Goal: Task Accomplishment & Management: Manage account settings

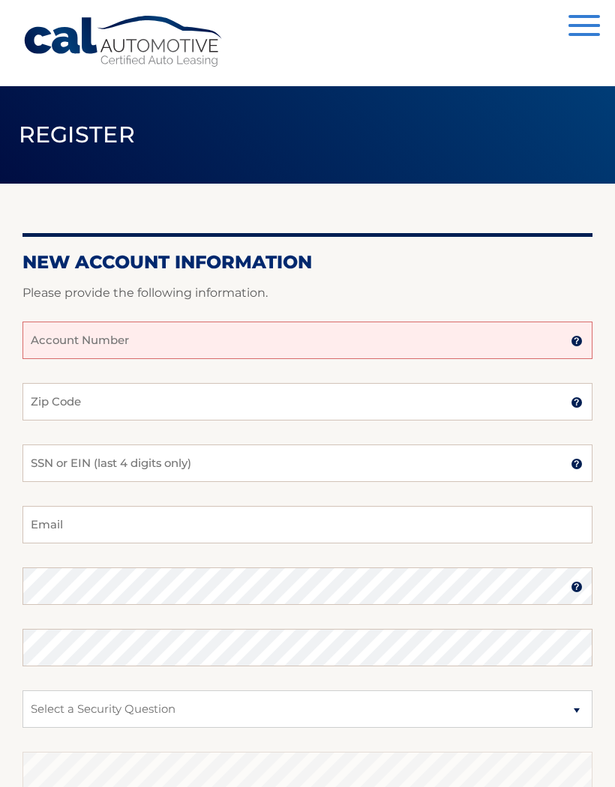
click at [54, 337] on input "Account Number" at bounding box center [307, 340] width 570 height 37
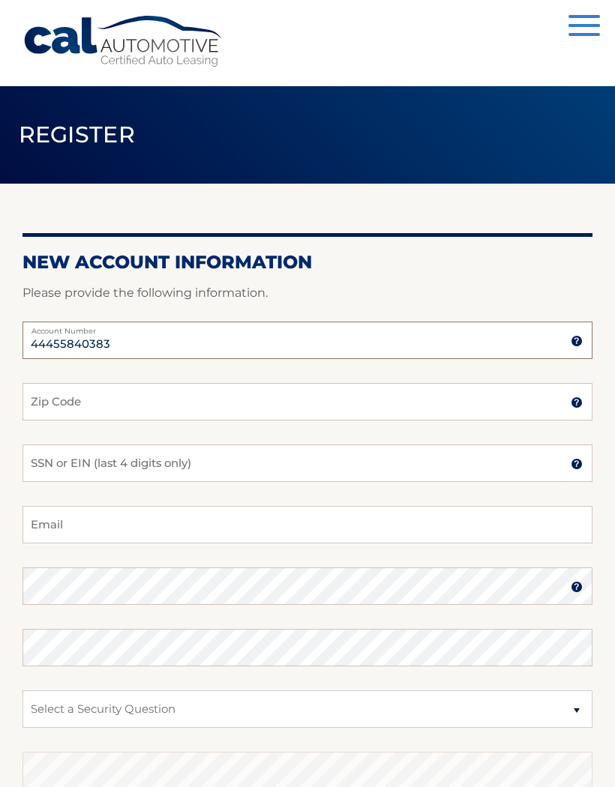
type input "44455840383"
click at [58, 408] on input "Zip Code" at bounding box center [307, 401] width 570 height 37
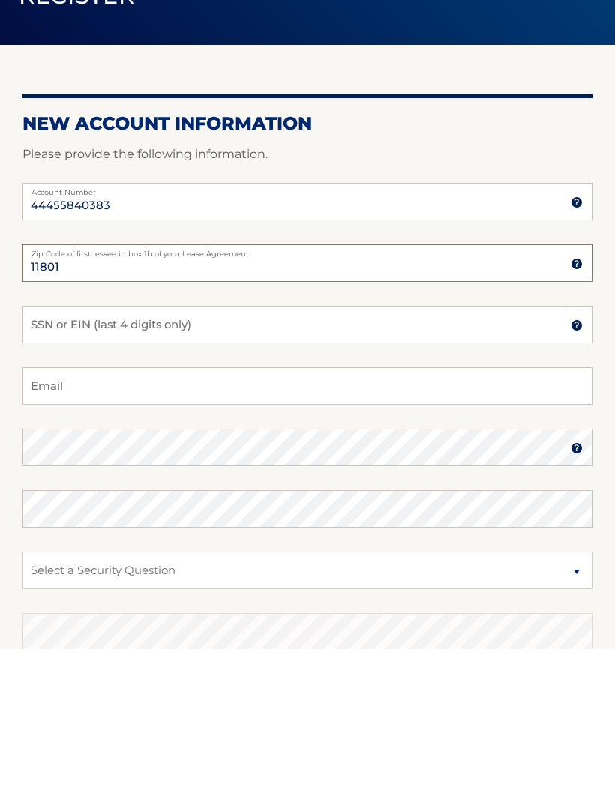
type input "11801"
click at [46, 445] on input "SSN or EIN (last 4 digits only)" at bounding box center [307, 463] width 570 height 37
type input "5100"
click at [42, 506] on input "Email" at bounding box center [307, 524] width 570 height 37
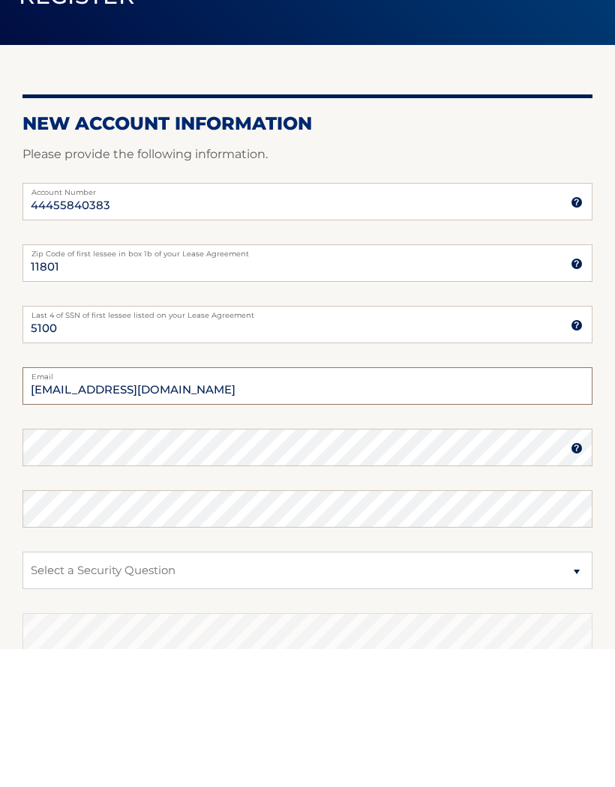
type input "amfjm@optonline.net"
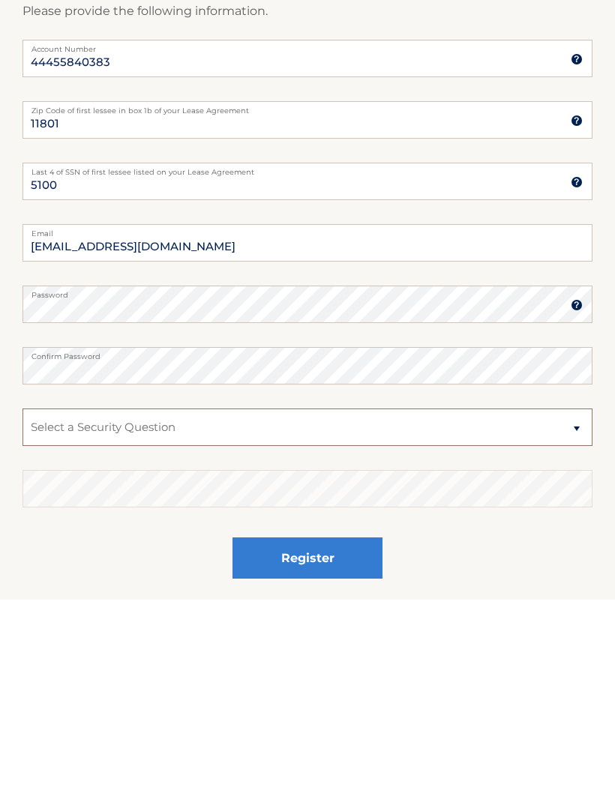
click at [582, 596] on select "Select a Security Question What was the name of your elementary school? What is…" at bounding box center [307, 614] width 570 height 37
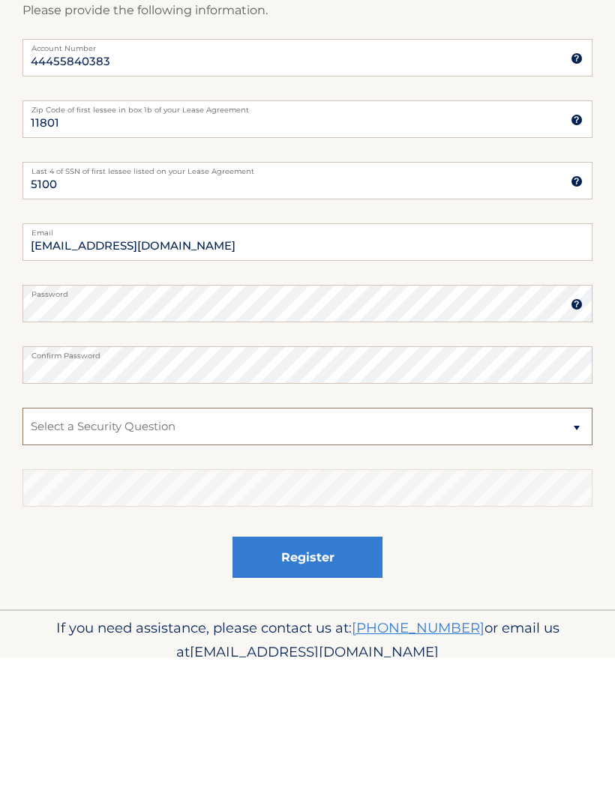
click at [570, 538] on select "Select a Security Question What was the name of your elementary school? What is…" at bounding box center [307, 556] width 570 height 37
select select "2"
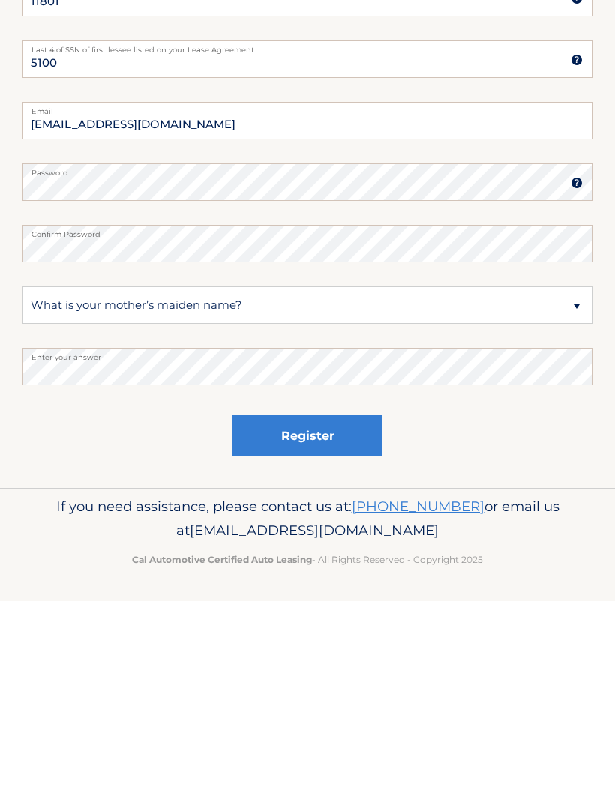
click at [301, 602] on button "Register" at bounding box center [307, 622] width 150 height 41
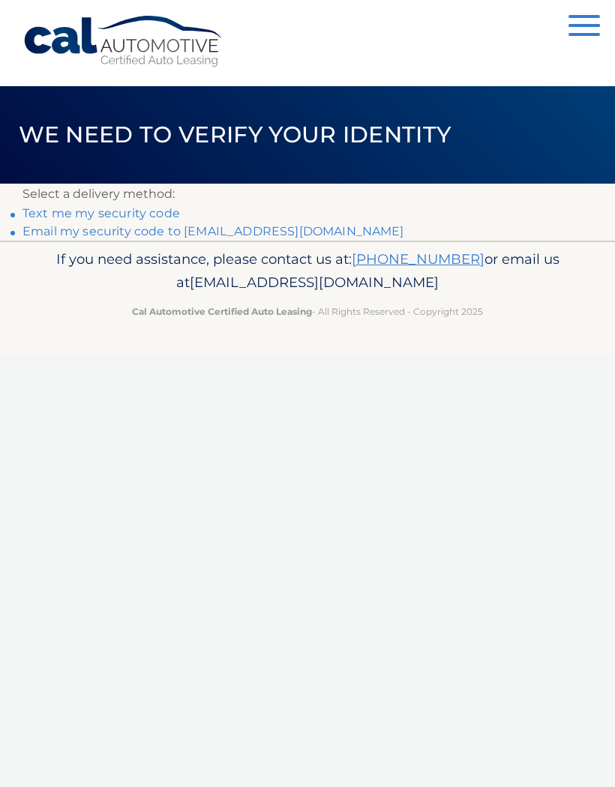
click at [93, 229] on link "Email my security code to [EMAIL_ADDRESS][DOMAIN_NAME]" at bounding box center [213, 231] width 382 height 14
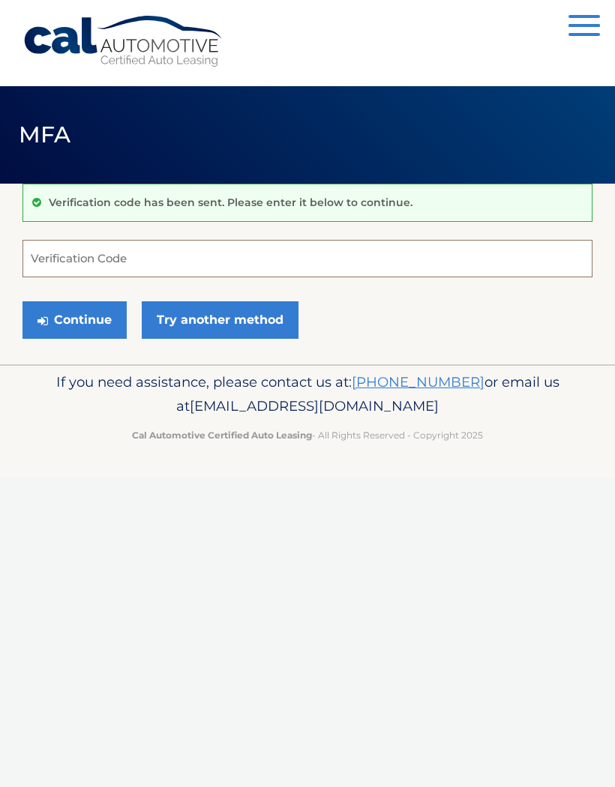
click at [48, 245] on input "Verification Code" at bounding box center [307, 258] width 570 height 37
click at [75, 262] on input "8222" at bounding box center [307, 258] width 570 height 37
type input "822267"
click at [89, 324] on button "Continue" at bounding box center [74, 319] width 104 height 37
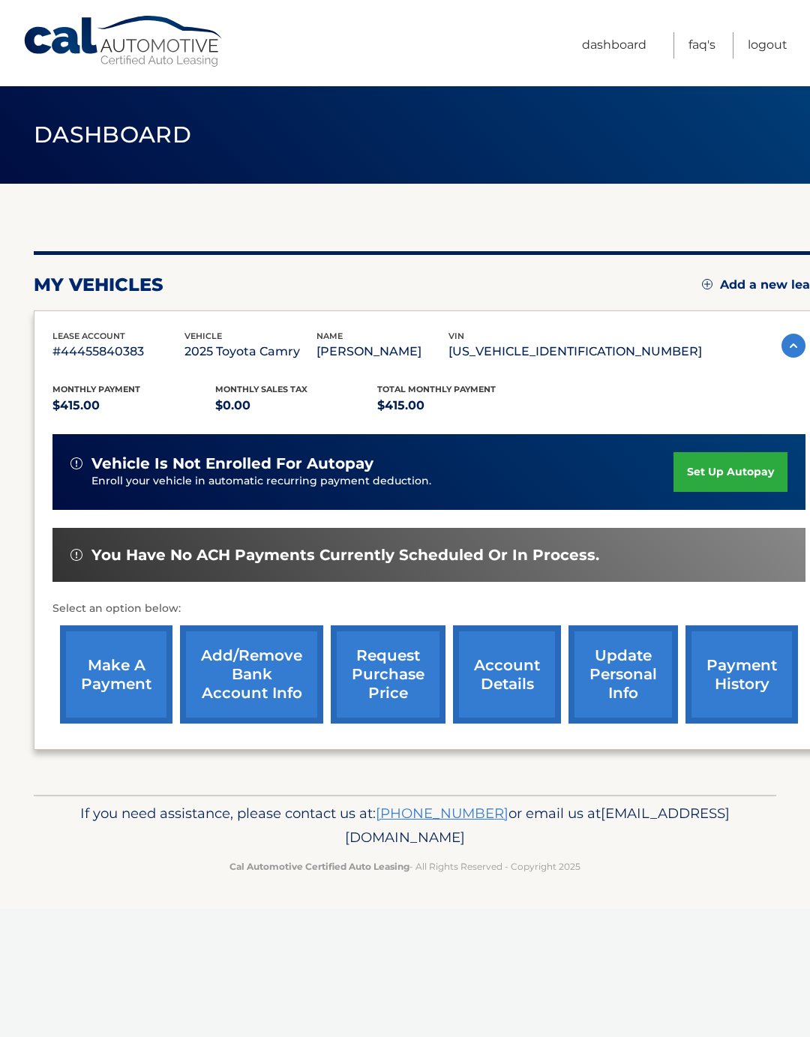
scroll to position [0, 11]
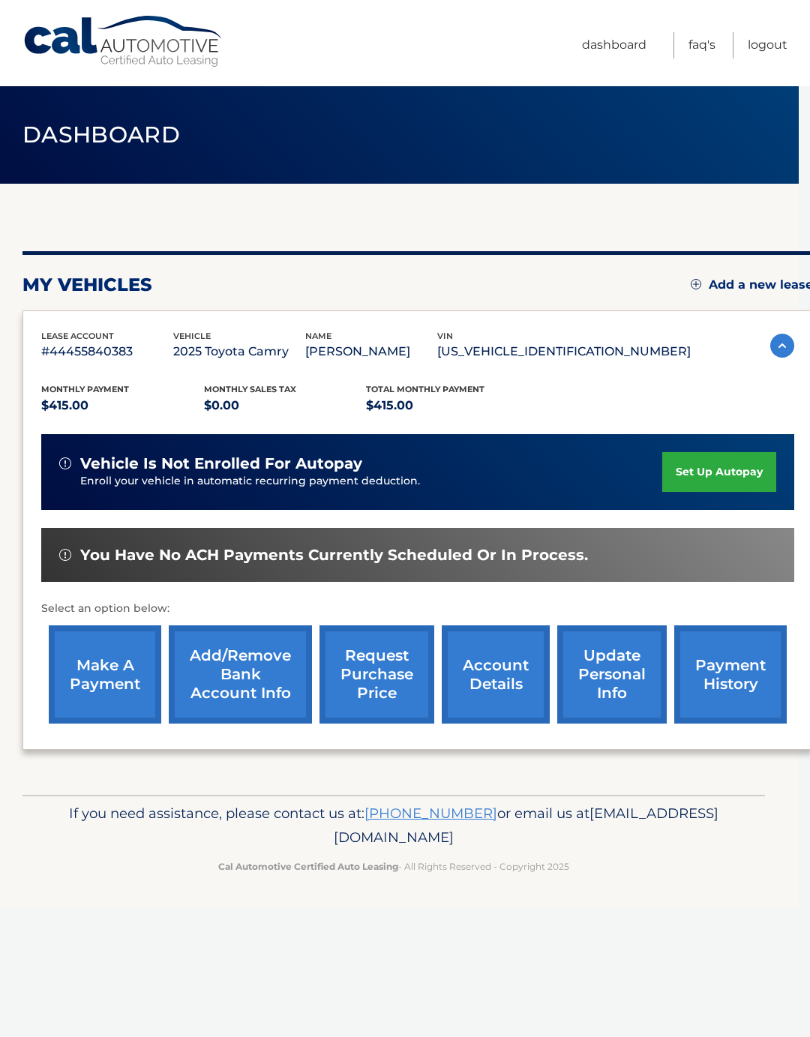
click at [99, 674] on link "make a payment" at bounding box center [105, 674] width 112 height 98
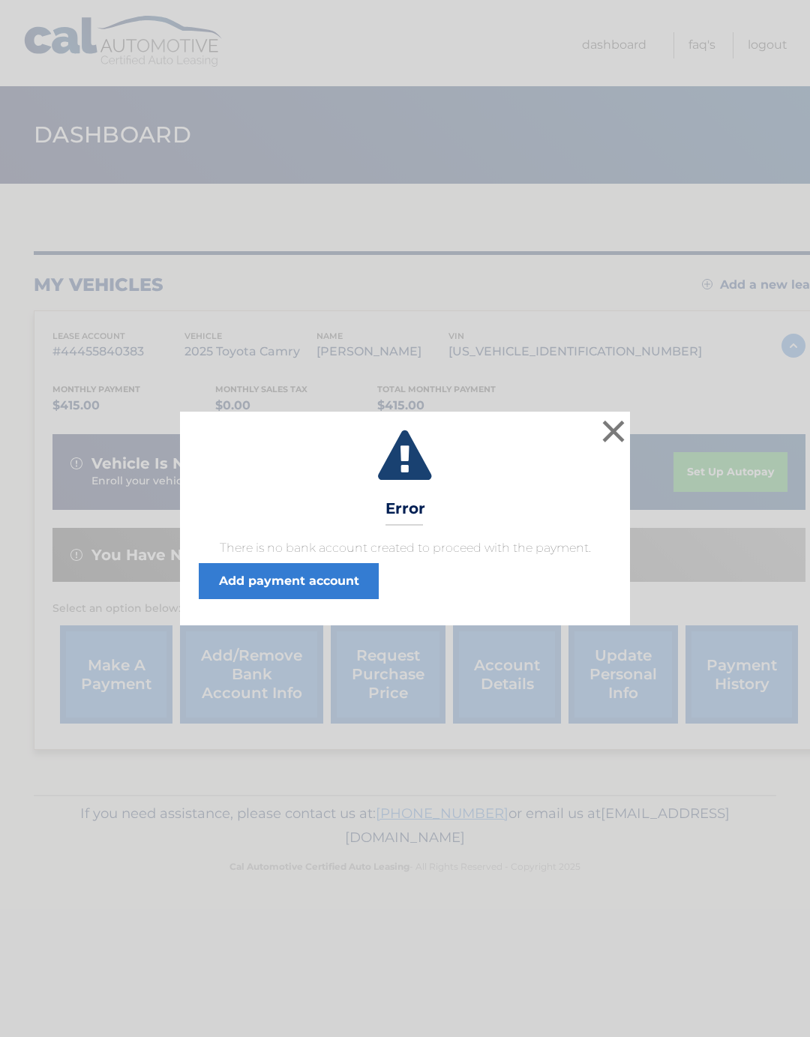
click at [613, 429] on button "×" at bounding box center [613, 431] width 30 height 30
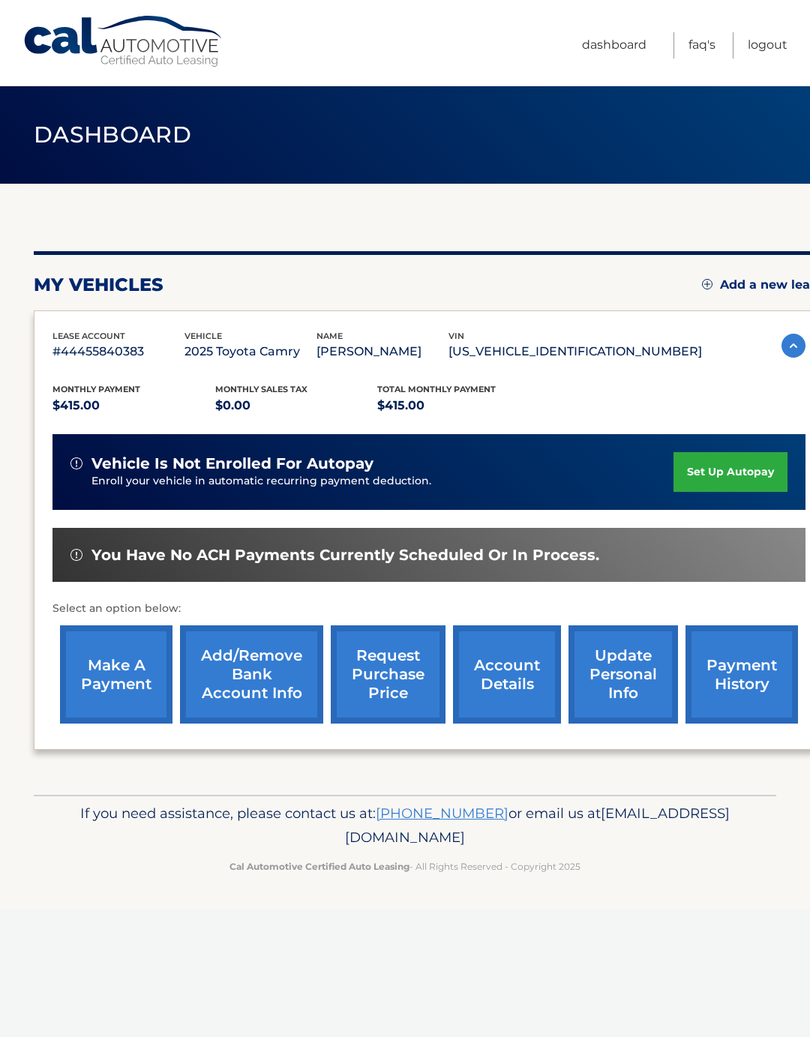
scroll to position [0, 11]
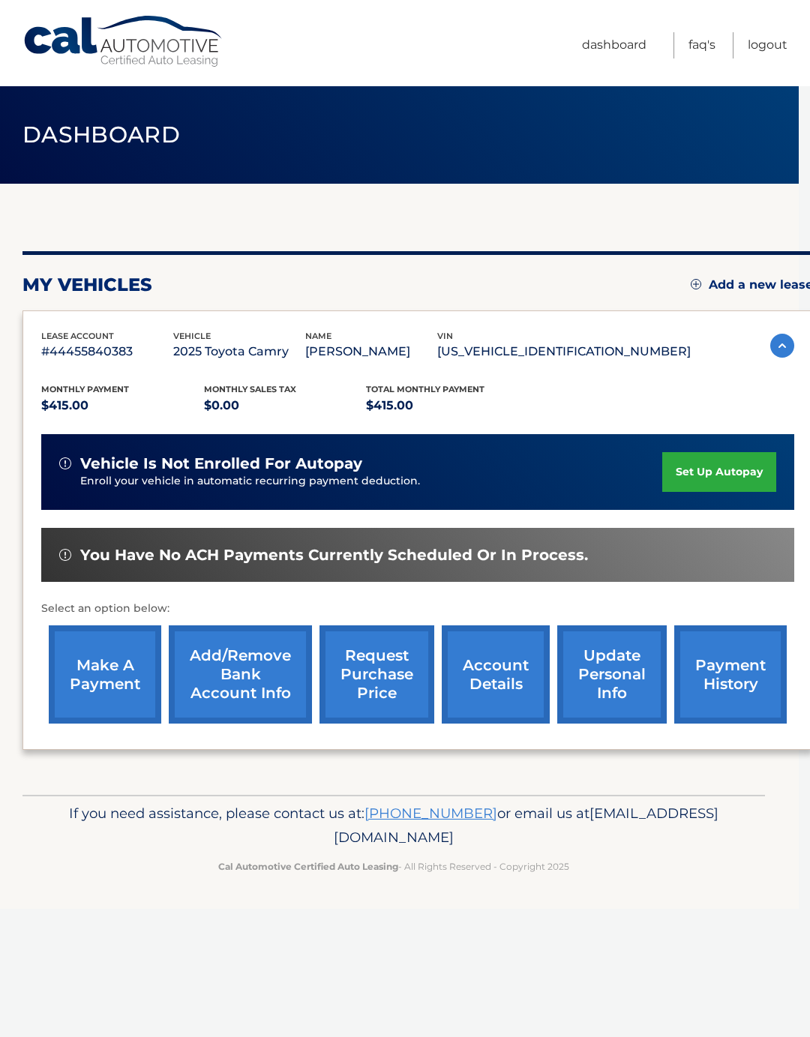
click at [784, 345] on img at bounding box center [782, 346] width 24 height 24
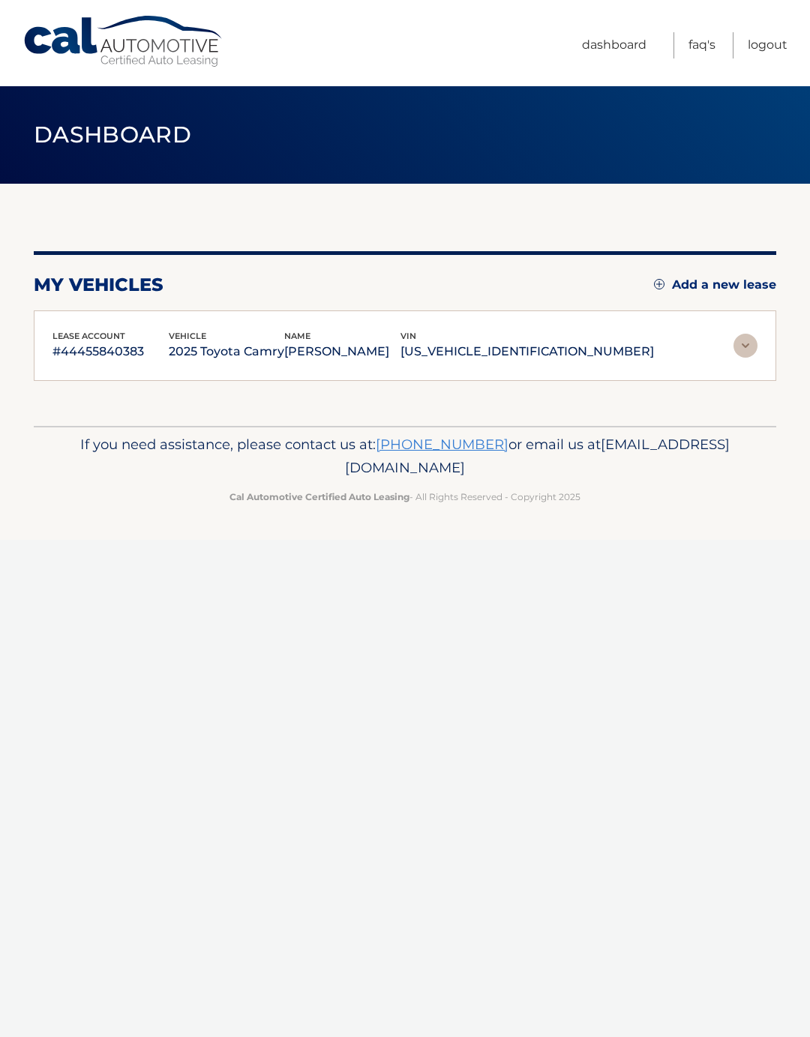
scroll to position [0, 0]
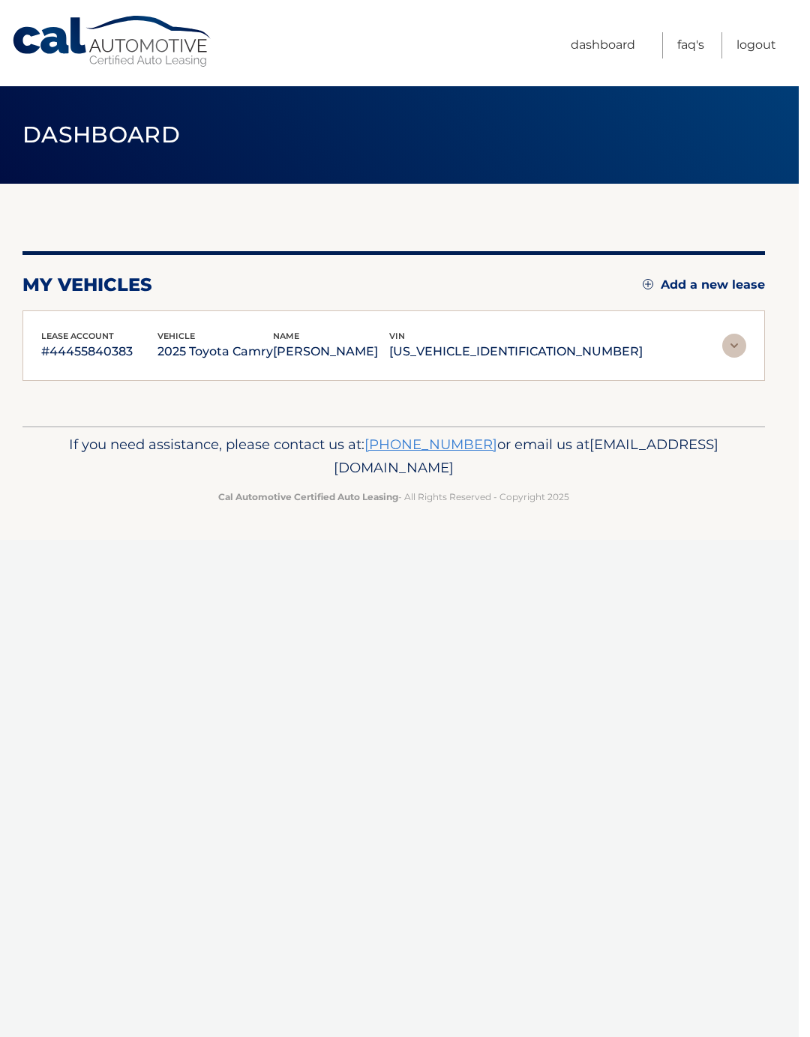
click at [734, 336] on img at bounding box center [745, 346] width 24 height 24
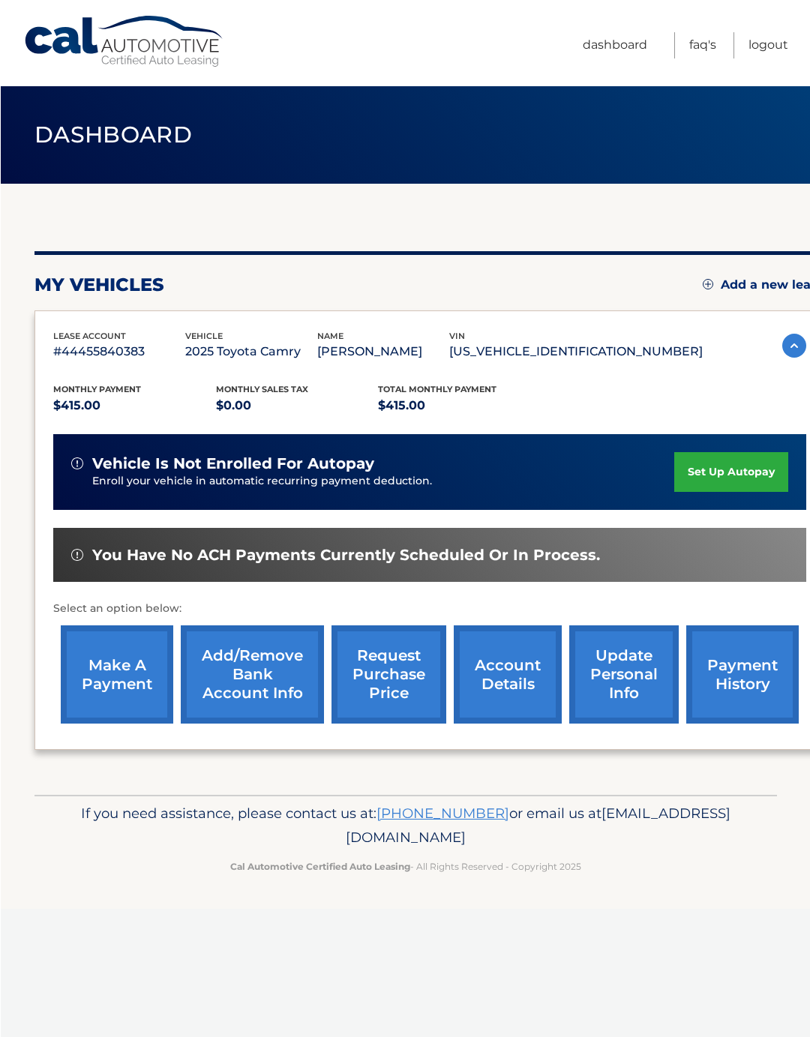
click at [763, 49] on link "Logout" at bounding box center [767, 45] width 40 height 26
